Goal: Task Accomplishment & Management: Manage account settings

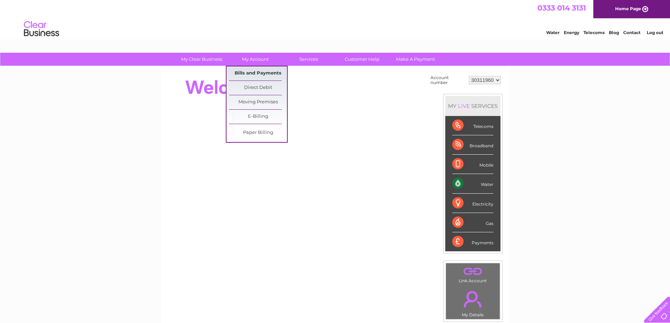
click at [252, 71] on link "Bills and Payments" at bounding box center [258, 73] width 58 height 14
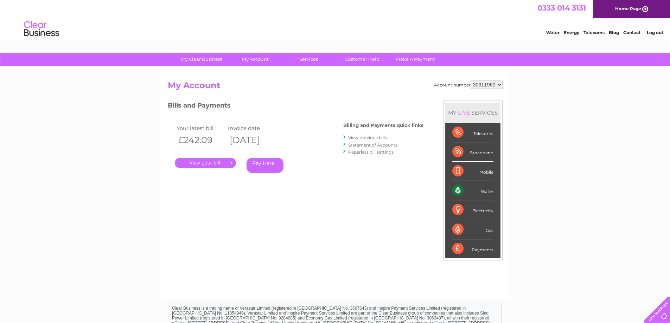
click at [214, 162] on link "." at bounding box center [205, 163] width 61 height 10
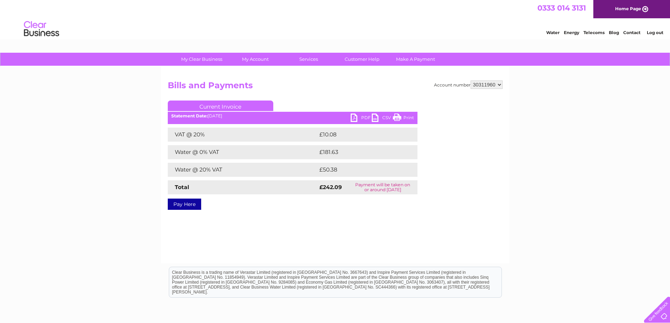
click at [355, 118] on link "PDF" at bounding box center [361, 119] width 21 height 10
